Goal: Task Accomplishment & Management: Complete application form

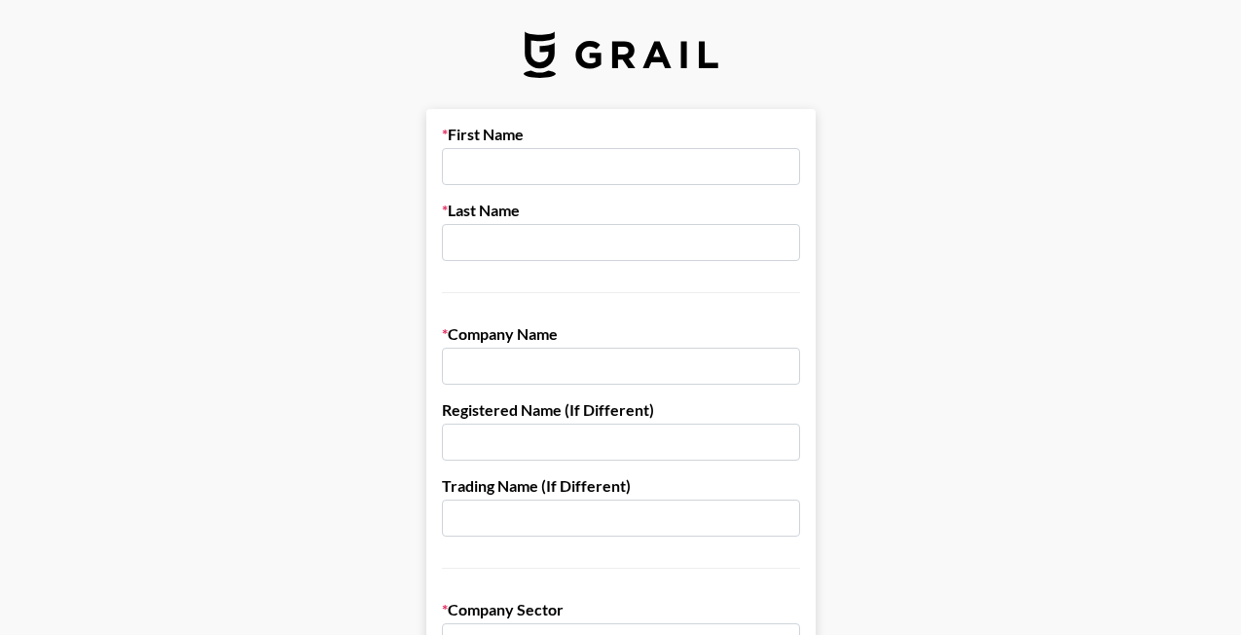
click at [592, 160] on input "text" at bounding box center [621, 166] width 358 height 37
type input "[GEOGRAPHIC_DATA]"
type input "[PERSON_NAME]"
type input "Sobremesa Social, Inc."
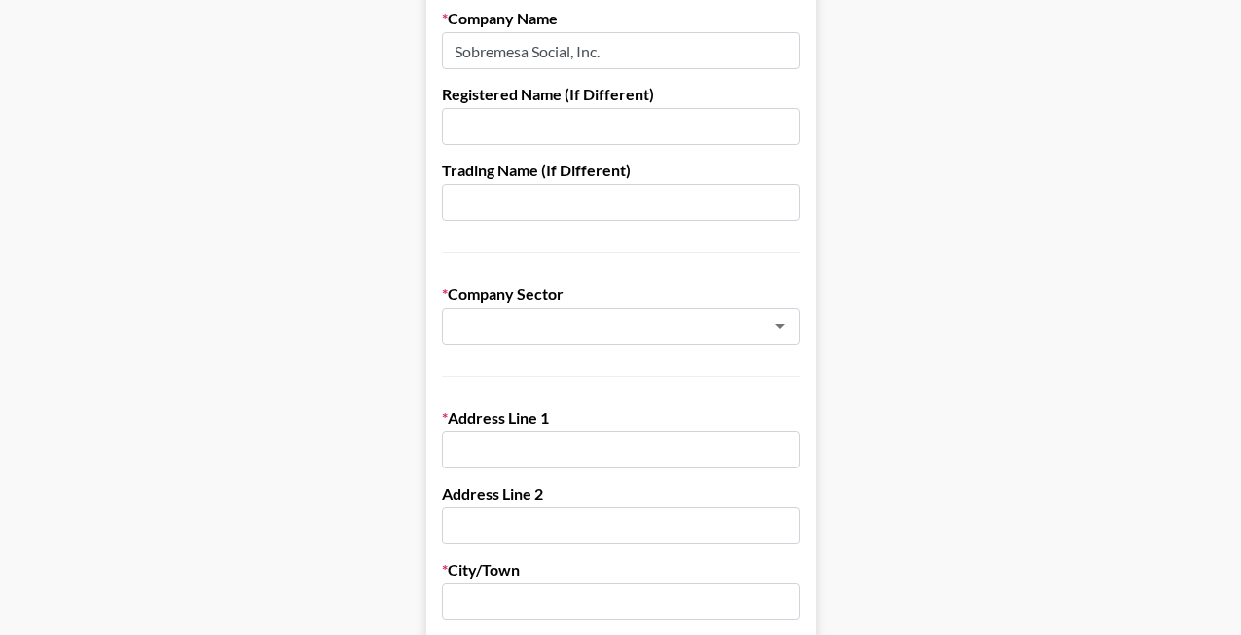
scroll to position [332, 0]
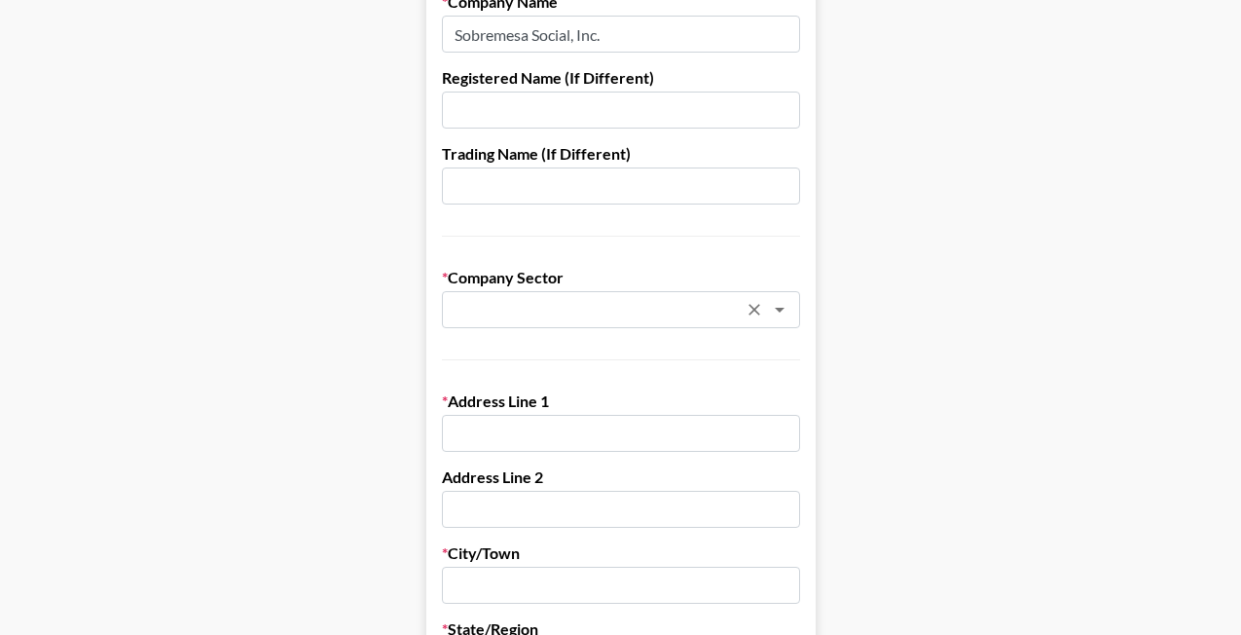
click at [564, 324] on div "​" at bounding box center [621, 309] width 358 height 37
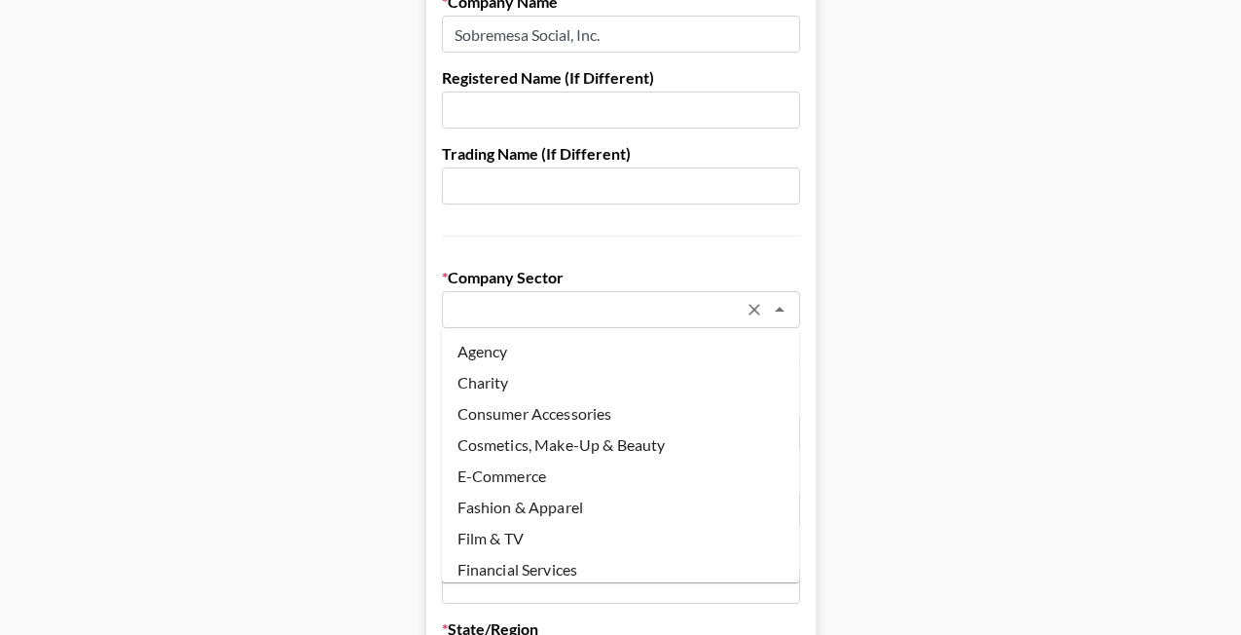
click at [560, 349] on li "Agency" at bounding box center [621, 351] width 358 height 31
type input "Agency"
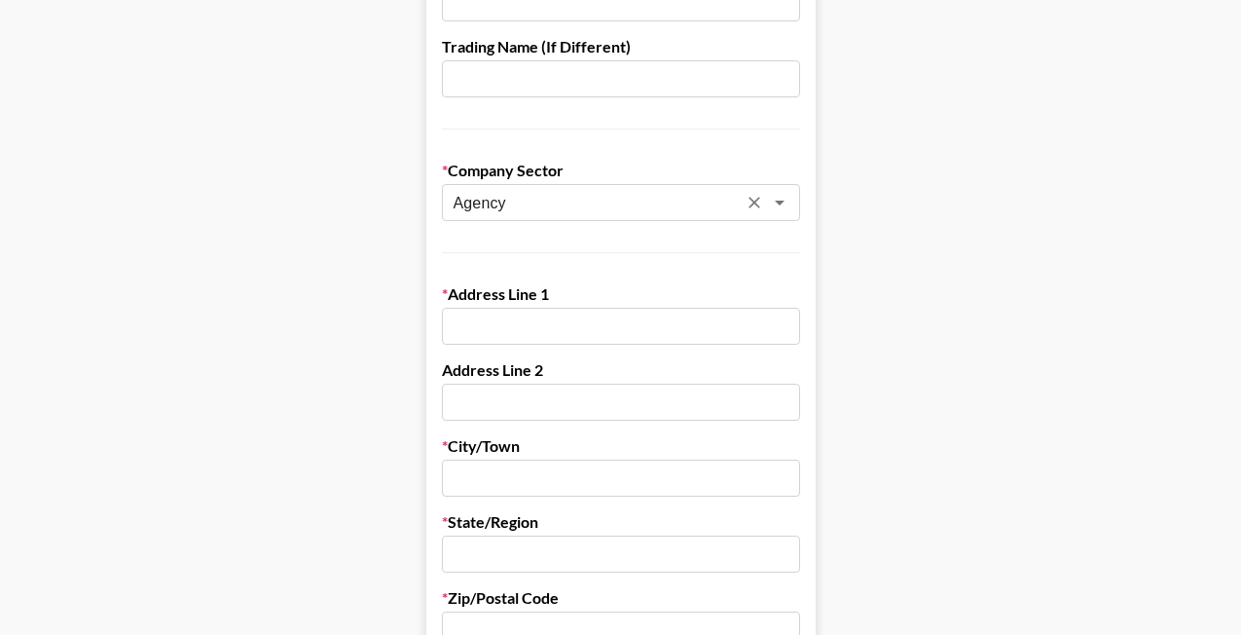
scroll to position [454, 0]
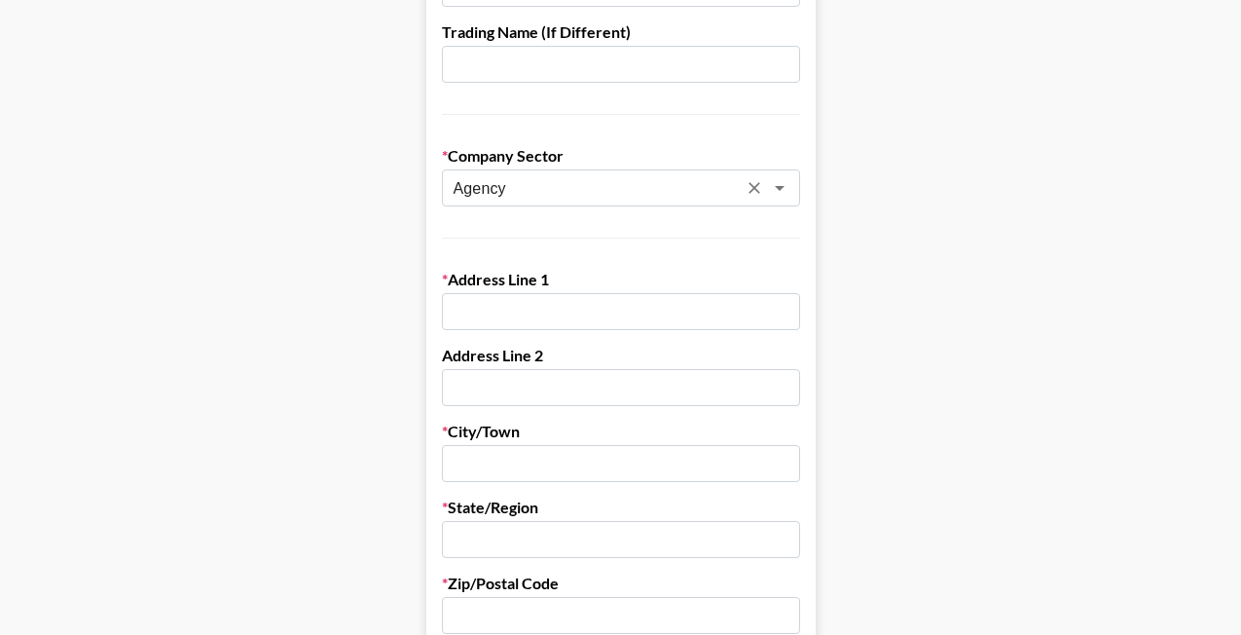
click at [545, 323] on input "text" at bounding box center [621, 311] width 358 height 37
type input "The Malin, [STREET_ADDRESS][PERSON_NAME]"
type input "Fl 3"
type input "[US_STATE]"
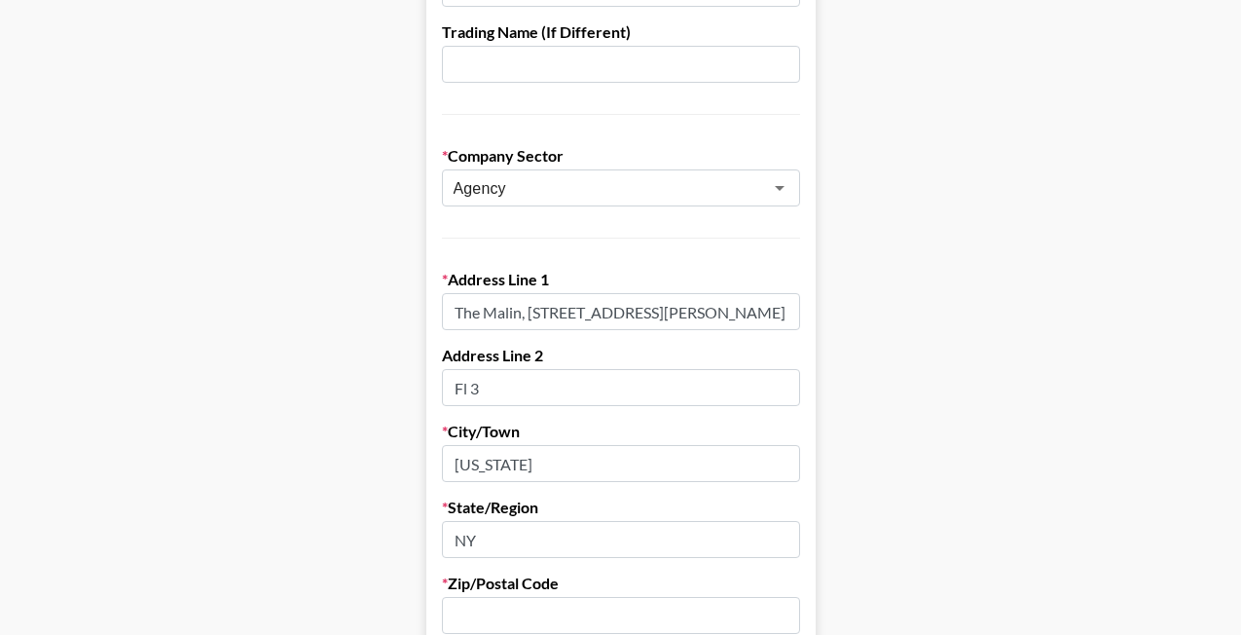
type input "NY"
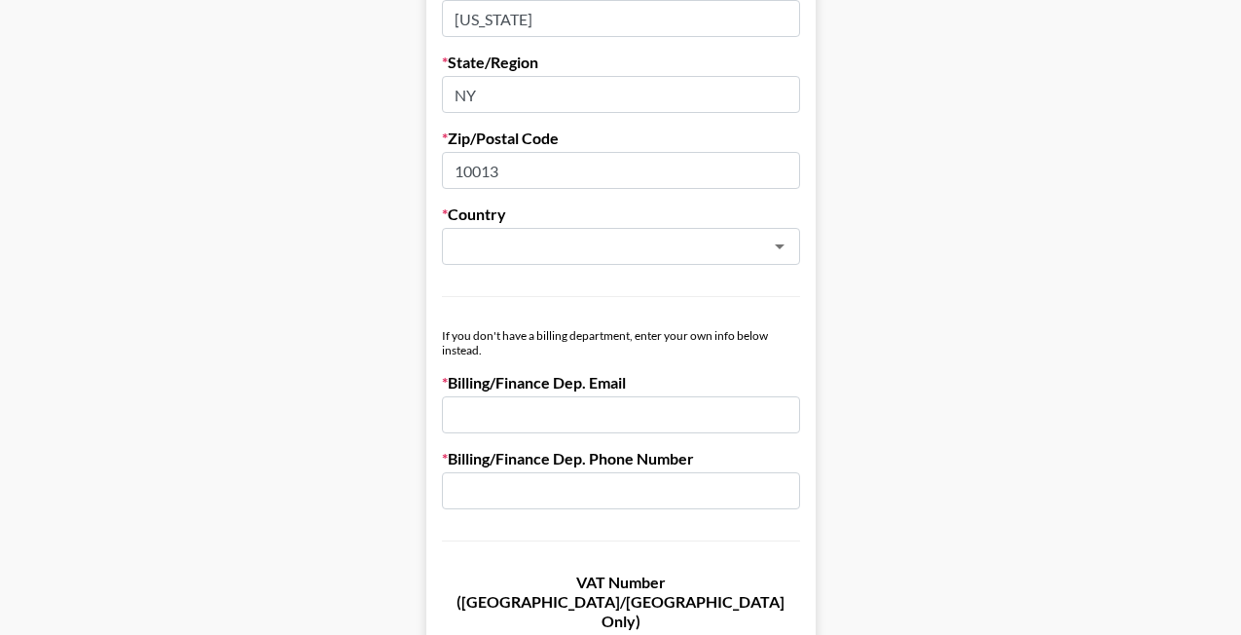
scroll to position [911, 0]
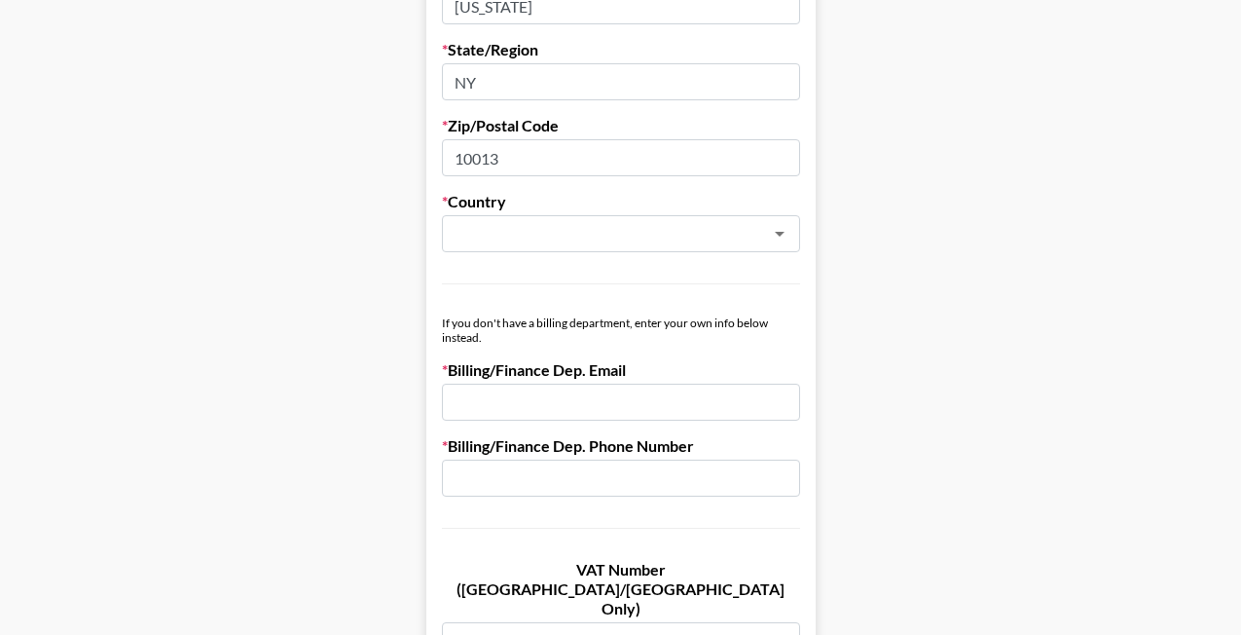
type input "10013"
click at [589, 257] on form "First Name [GEOGRAPHIC_DATA] Last Name [PERSON_NAME] Company Name Sobremesa Soc…" at bounding box center [620, 39] width 389 height 1682
click at [582, 239] on input "text" at bounding box center [595, 234] width 283 height 22
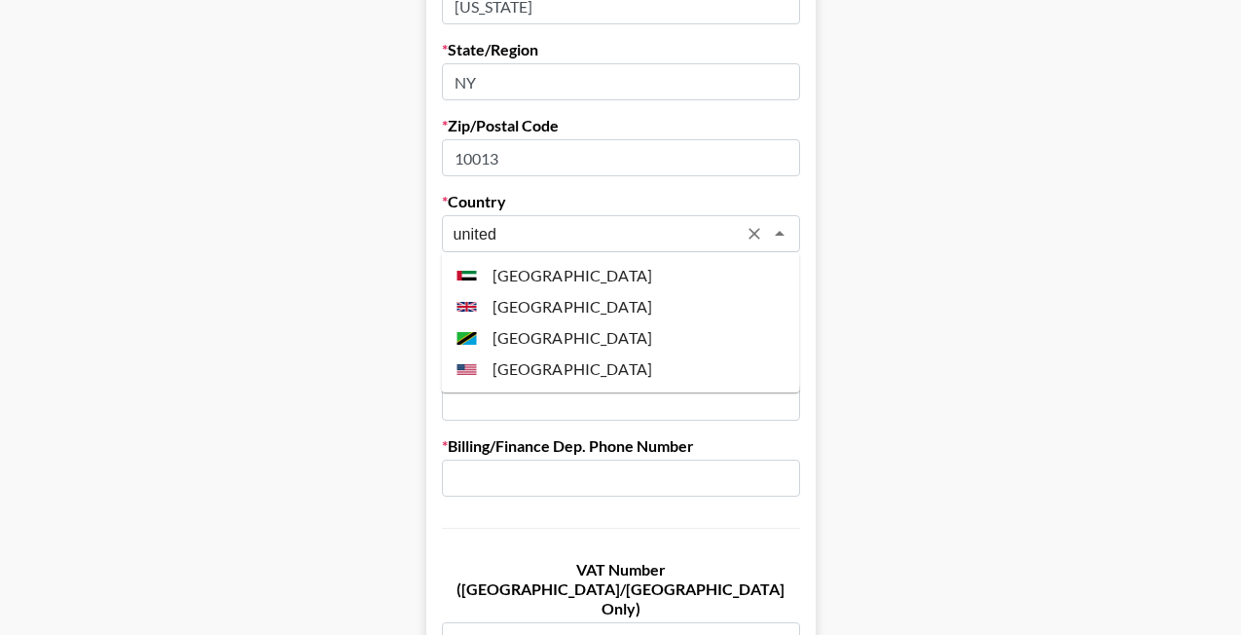
click at [573, 364] on li "[GEOGRAPHIC_DATA]" at bounding box center [621, 368] width 358 height 31
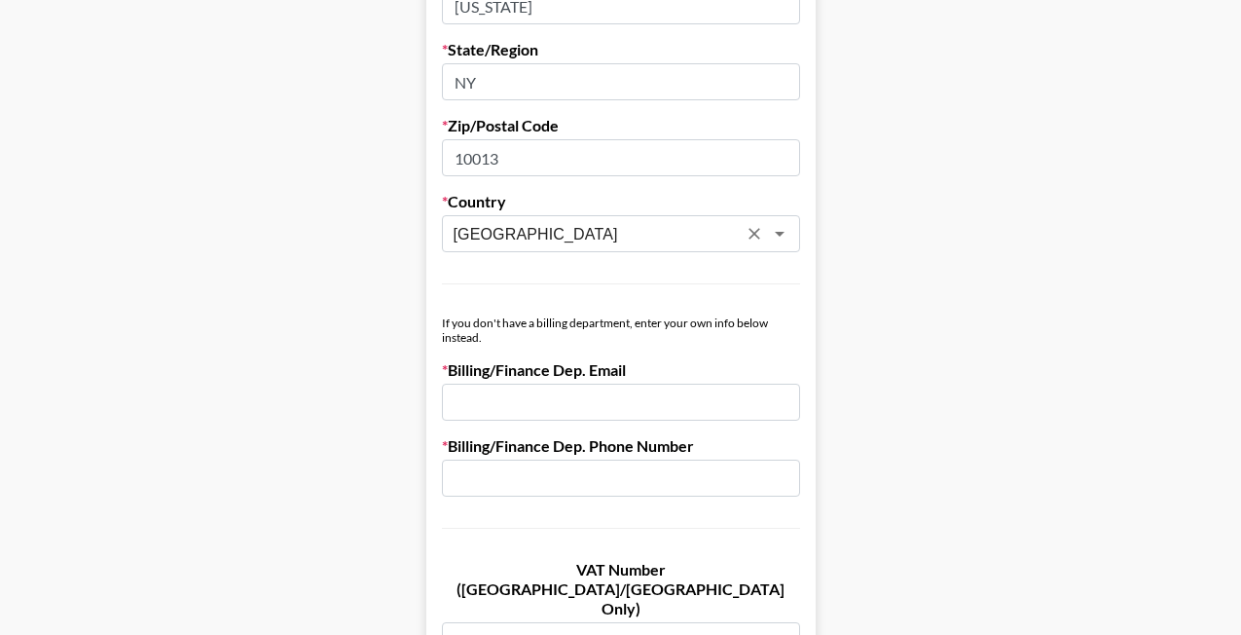
type input "[GEOGRAPHIC_DATA]"
click at [565, 395] on input "email" at bounding box center [621, 402] width 358 height 37
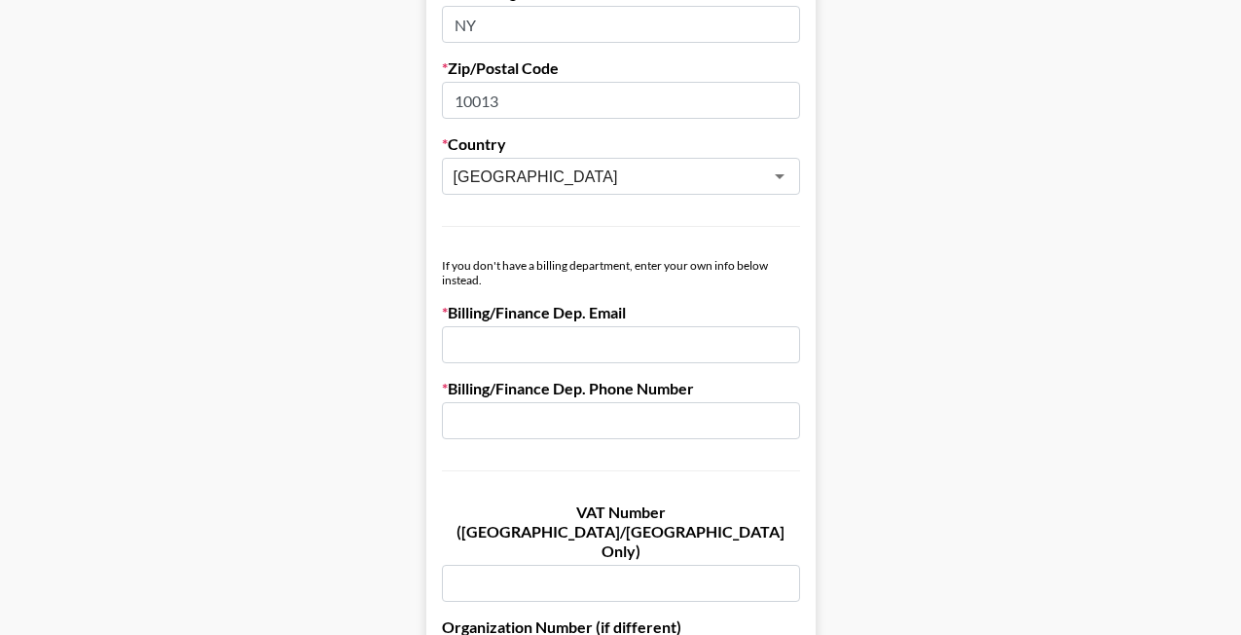
scroll to position [995, 0]
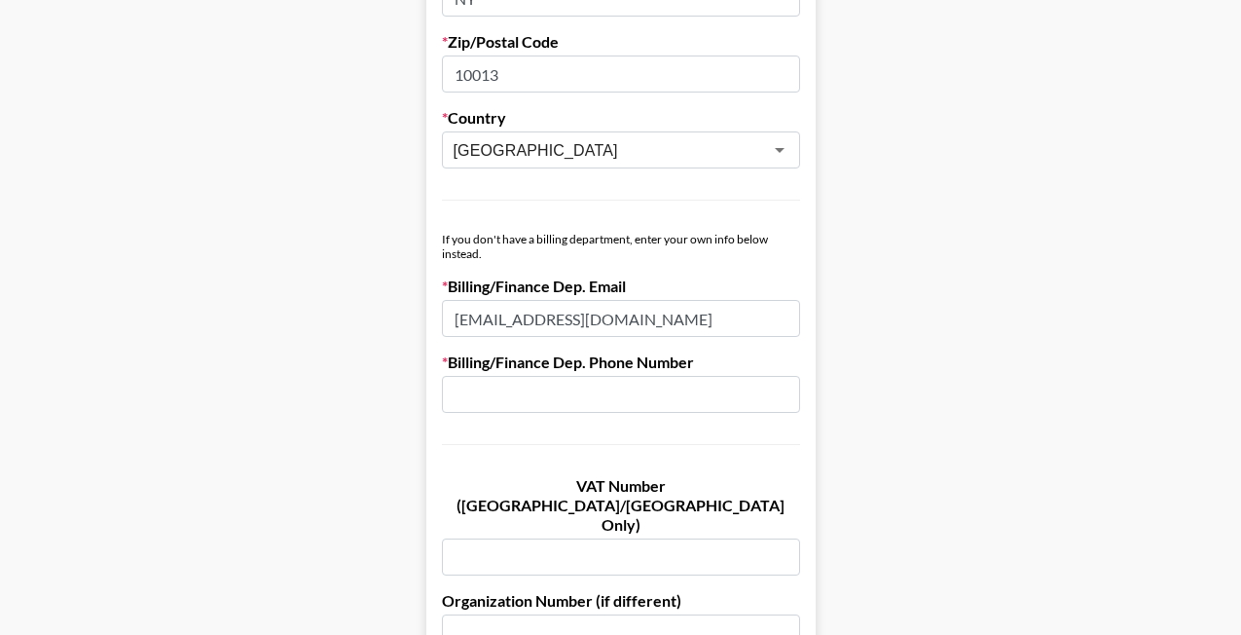
type input "[EMAIL_ADDRESS][DOMAIN_NAME]"
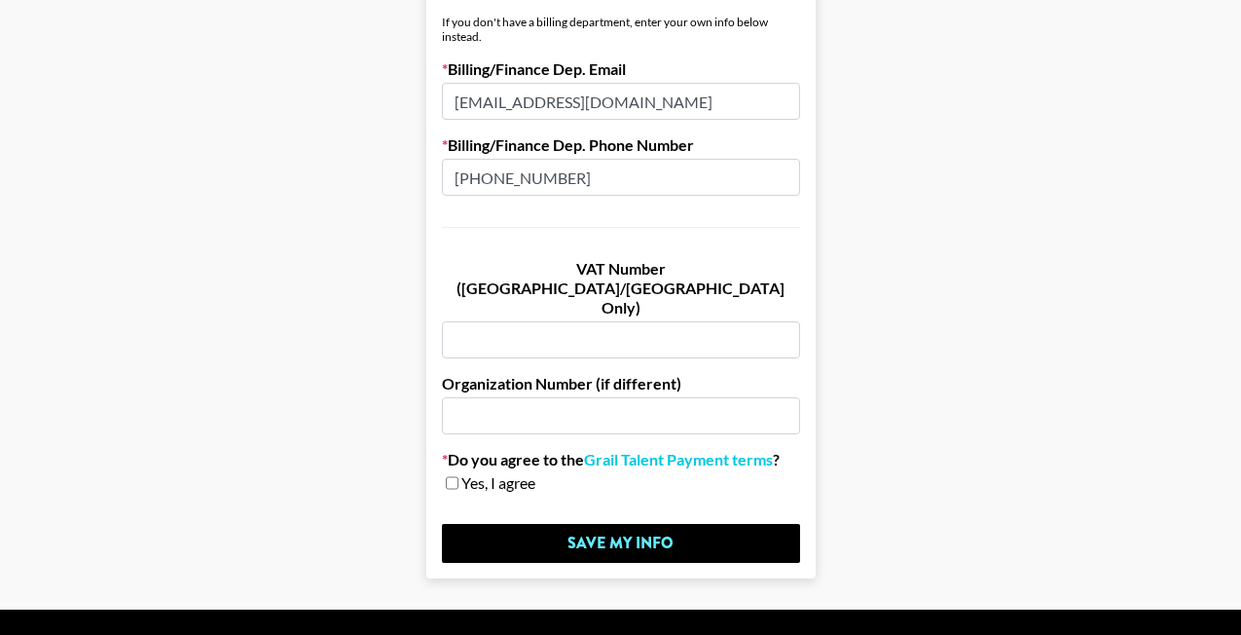
scroll to position [1226, 0]
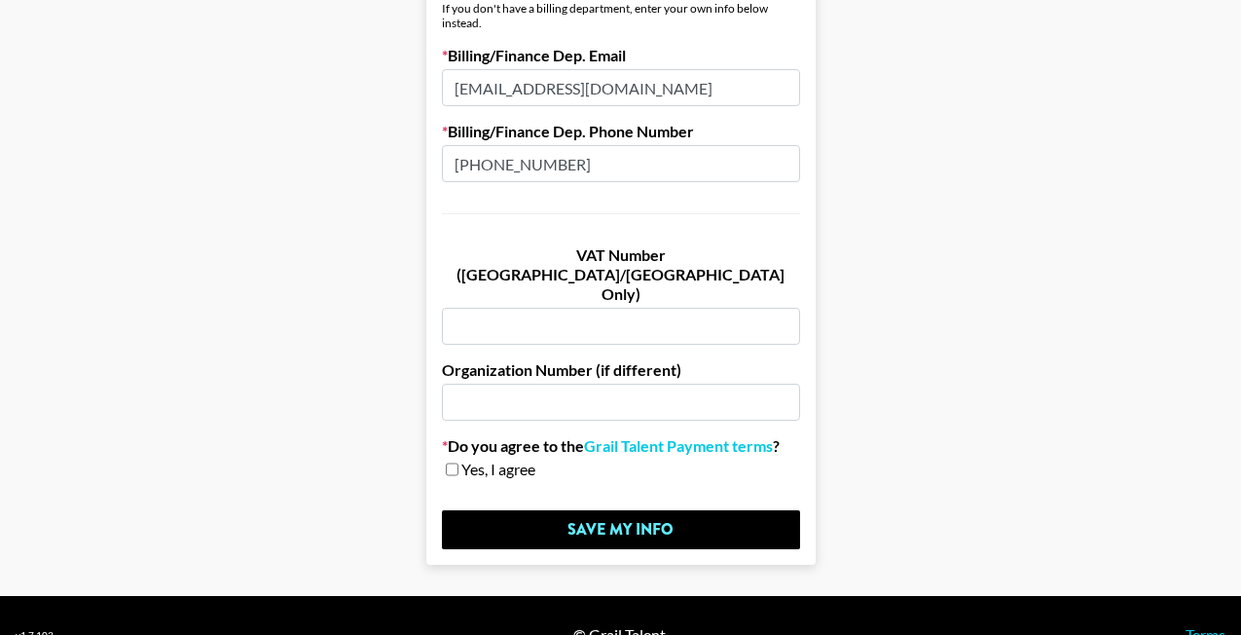
type input "[PHONE_NUMBER]"
click at [457, 460] on div "Yes, I agree" at bounding box center [621, 469] width 358 height 19
click at [454, 462] on input "checkbox" at bounding box center [452, 469] width 13 height 14
checkbox input "true"
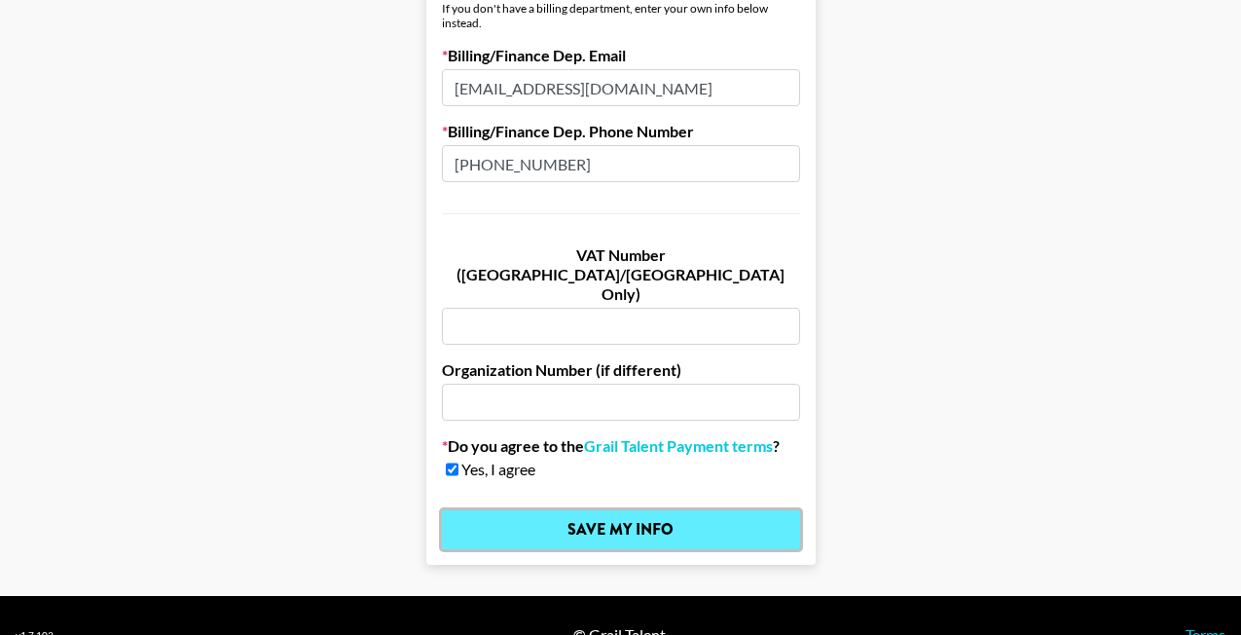
click at [480, 510] on input "Save My Info" at bounding box center [621, 529] width 358 height 39
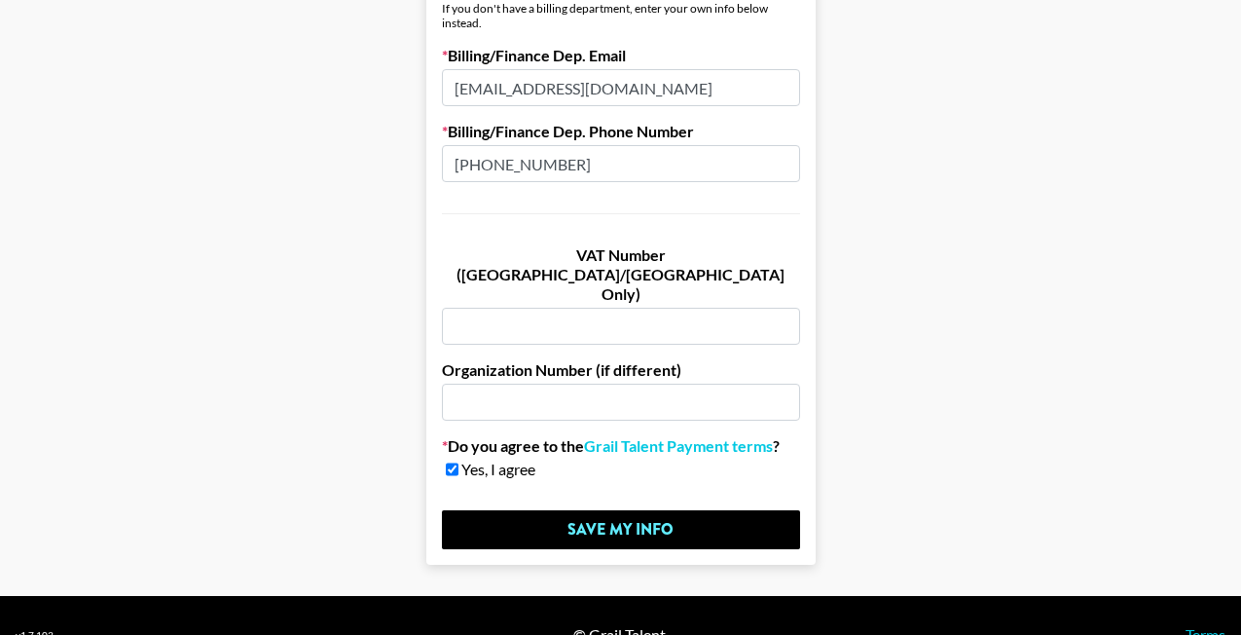
scroll to position [0, 0]
